Goal: Complete application form: Complete application form

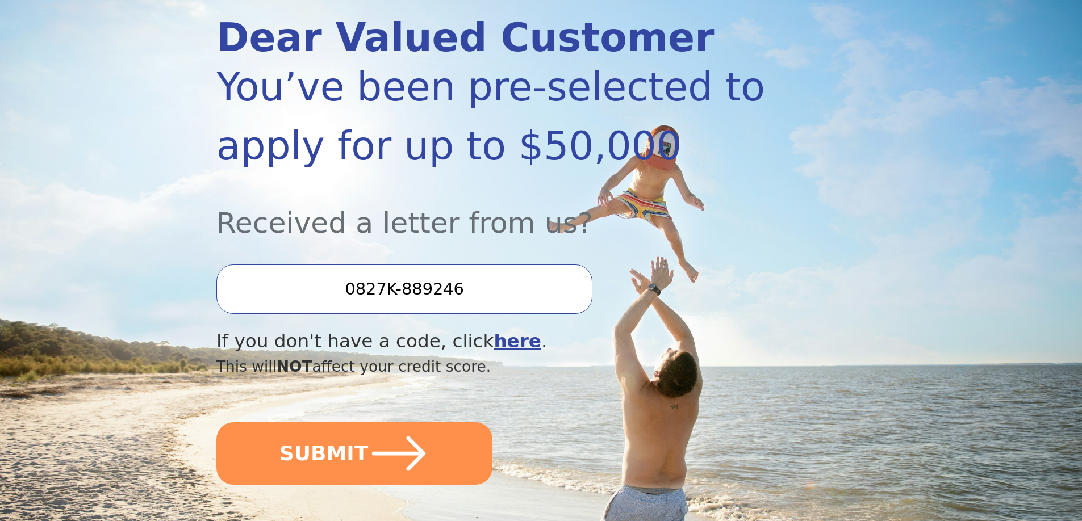
scroll to position [170, 0]
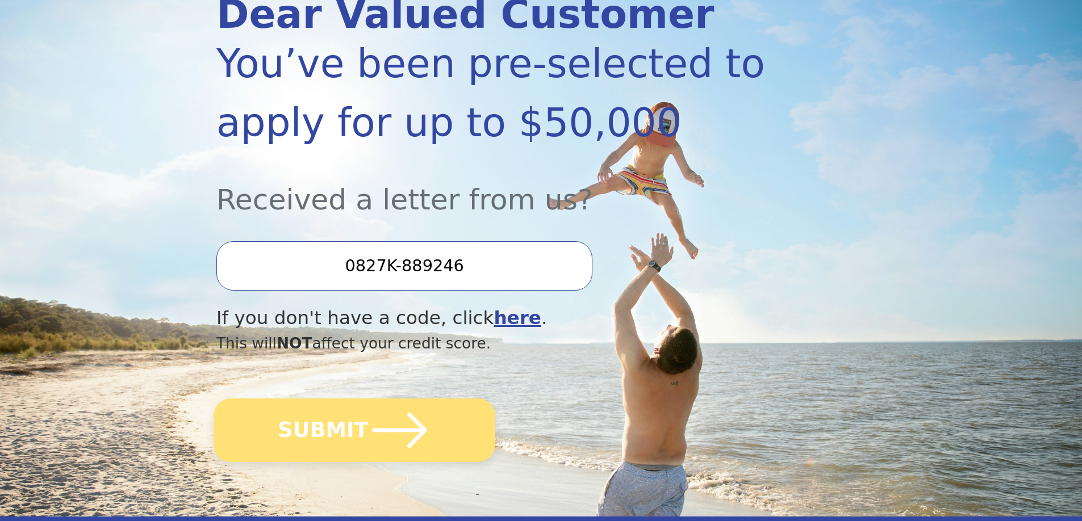
click at [354, 440] on button "SUBMIT" at bounding box center [355, 431] width 282 height 64
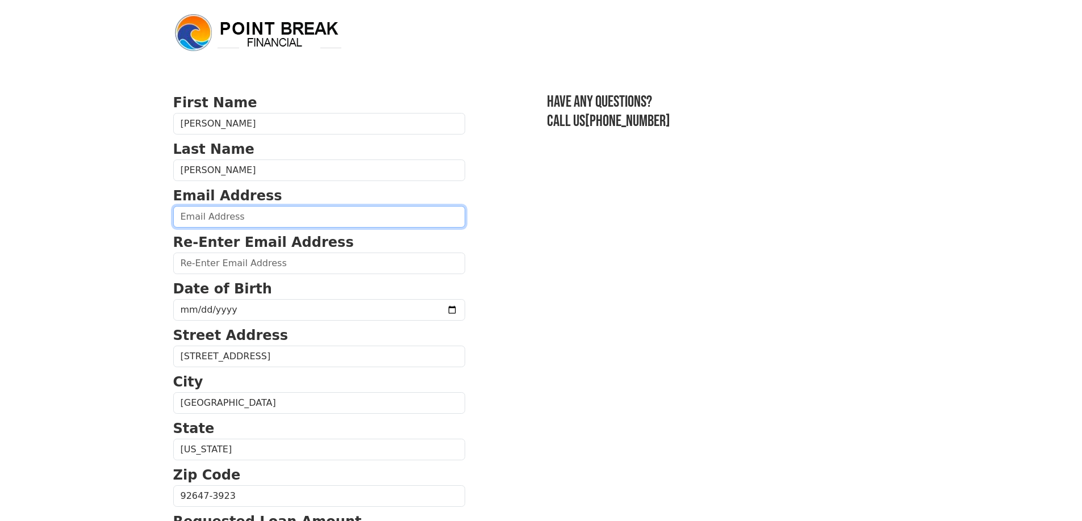
click at [241, 218] on input "email" at bounding box center [319, 217] width 292 height 22
type input "[EMAIL_ADDRESS][DOMAIN_NAME]"
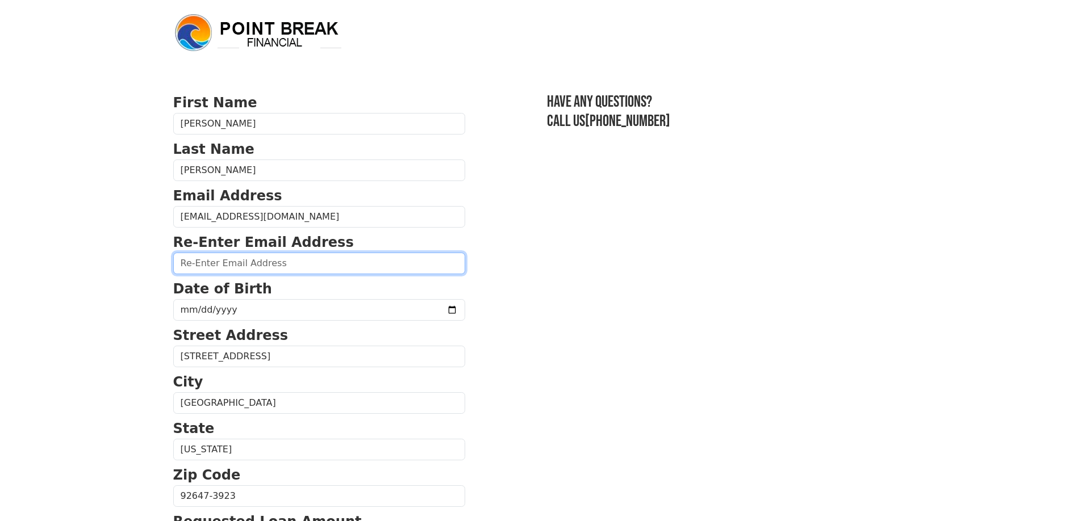
click at [230, 269] on input "email" at bounding box center [319, 264] width 292 height 22
type input "k"
type input "[EMAIL_ADDRESS][DOMAIN_NAME]"
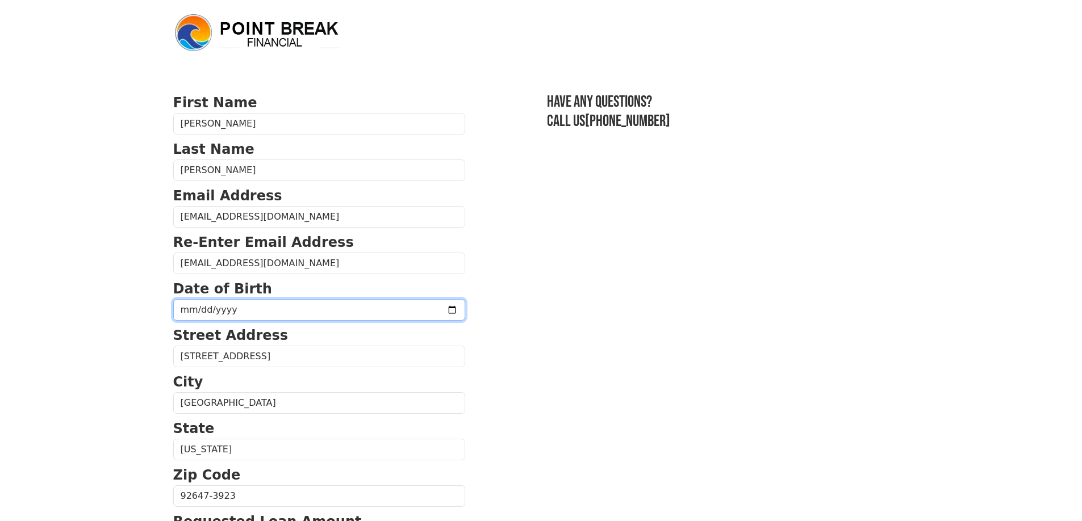
click at [268, 305] on input "date" at bounding box center [319, 310] width 292 height 22
type input "[DATE]"
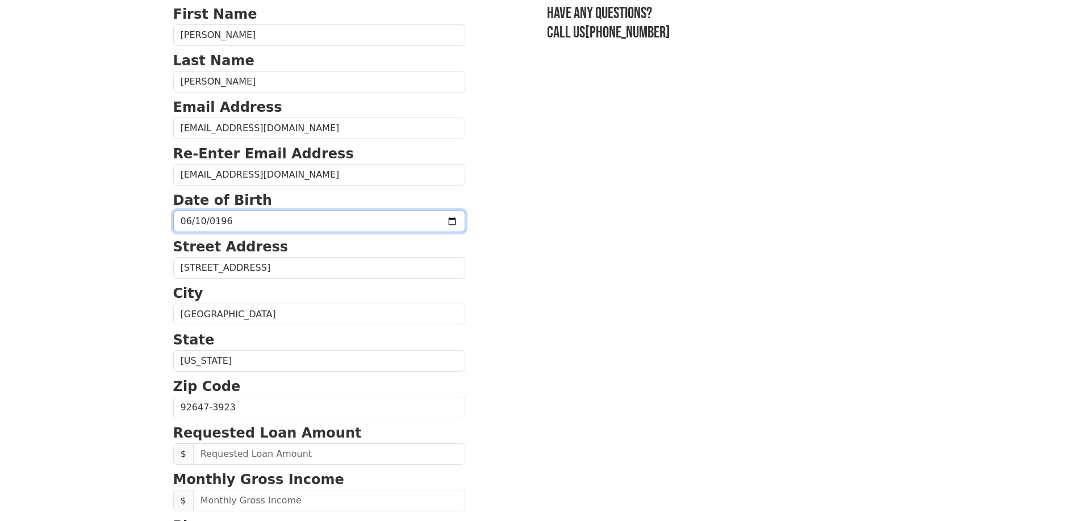
scroll to position [114, 0]
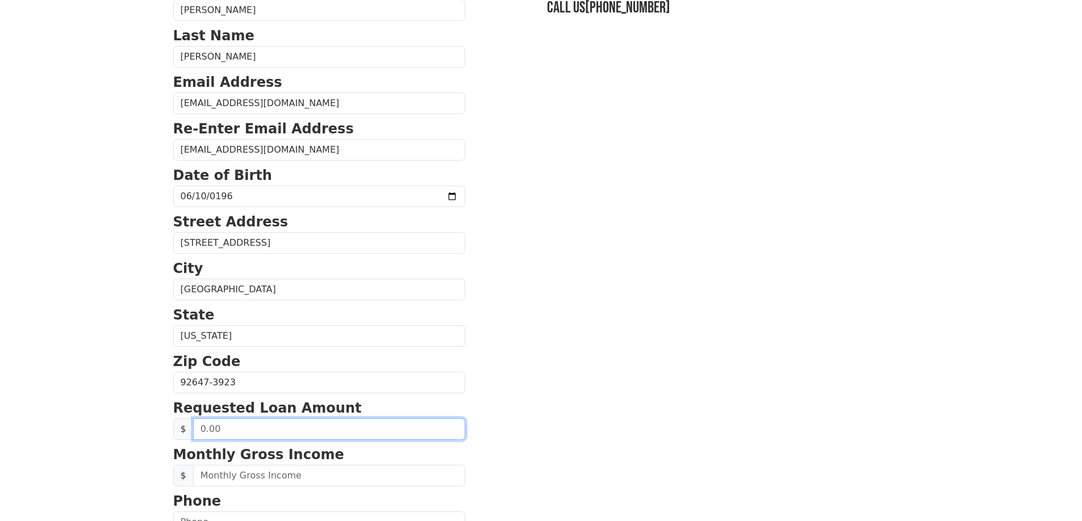
click at [204, 423] on input "text" at bounding box center [329, 430] width 272 height 22
type input "30,000.00"
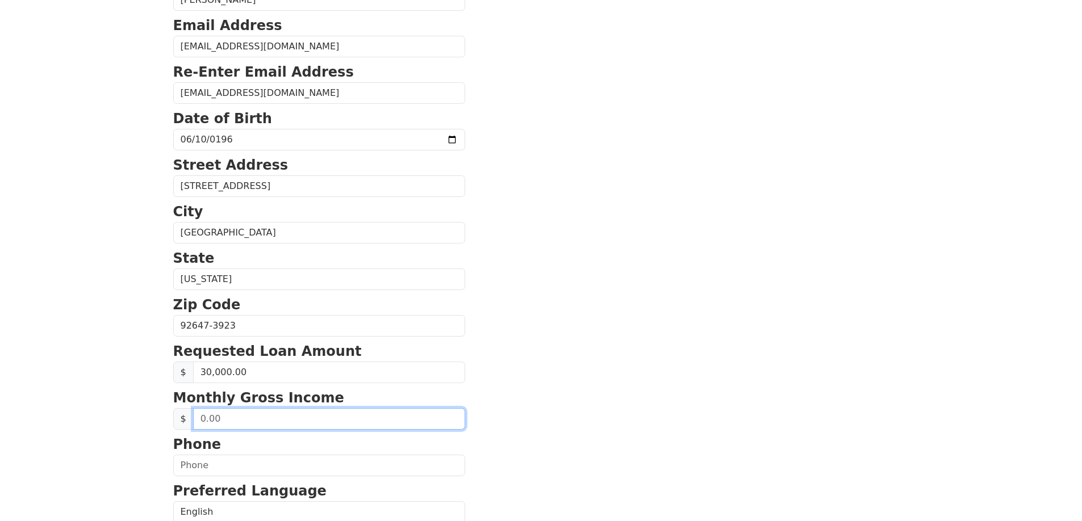
click at [224, 417] on input "text" at bounding box center [329, 419] width 272 height 22
type input "1.00"
type input "120,000.00"
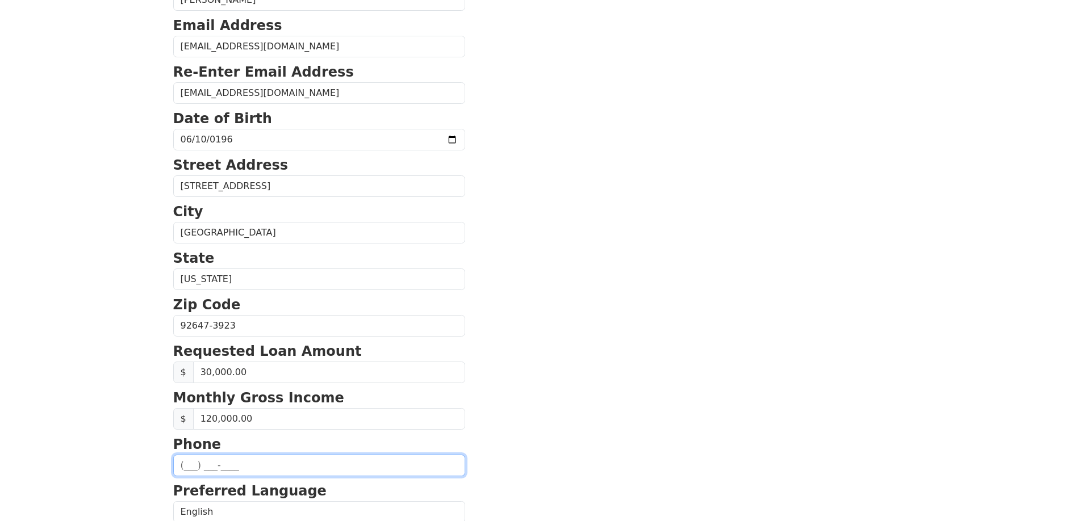
click at [215, 462] on input "text" at bounding box center [319, 466] width 292 height 22
type input "[PHONE_NUMBER]"
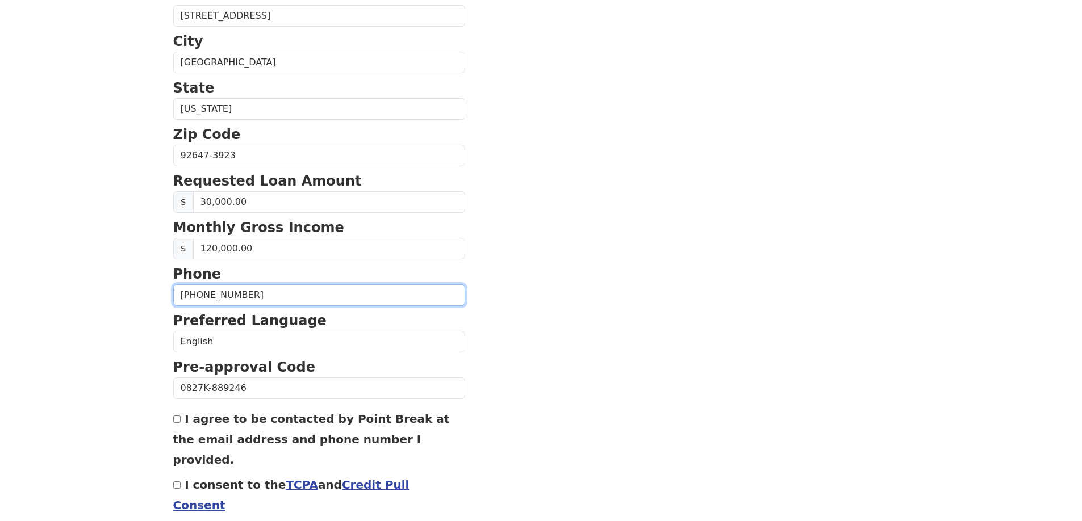
scroll to position [398, 0]
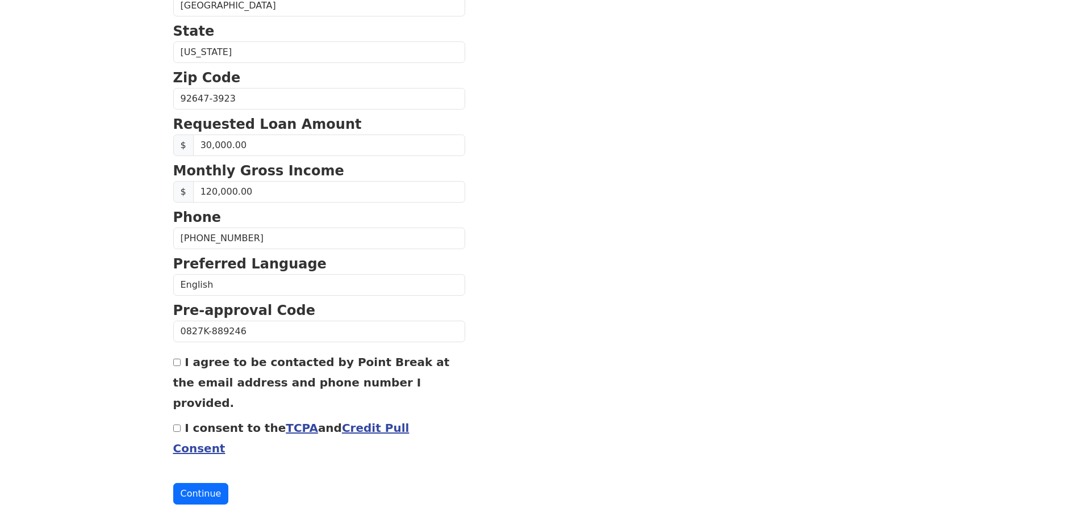
click at [177, 361] on input "I agree to be contacted by Point Break at the email address and phone number I …" at bounding box center [176, 362] width 7 height 7
checkbox input "true"
click at [174, 429] on input "I consent to the TCPA and Credit Pull Consent" at bounding box center [176, 428] width 7 height 7
checkbox input "true"
click at [195, 491] on button "Continue" at bounding box center [201, 494] width 56 height 22
